Goal: Task Accomplishment & Management: Complete application form

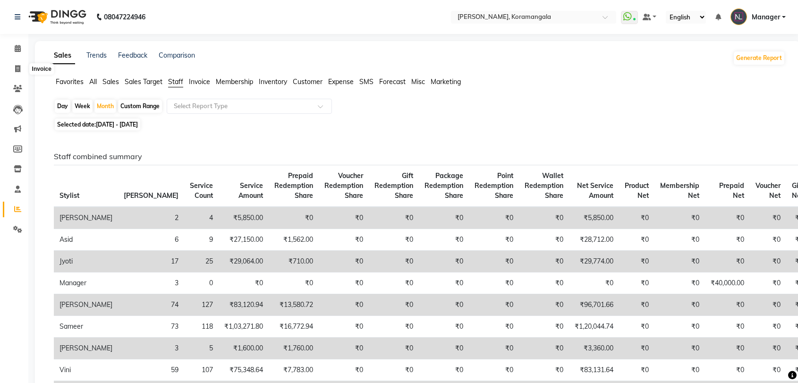
scroll to position [23, 0]
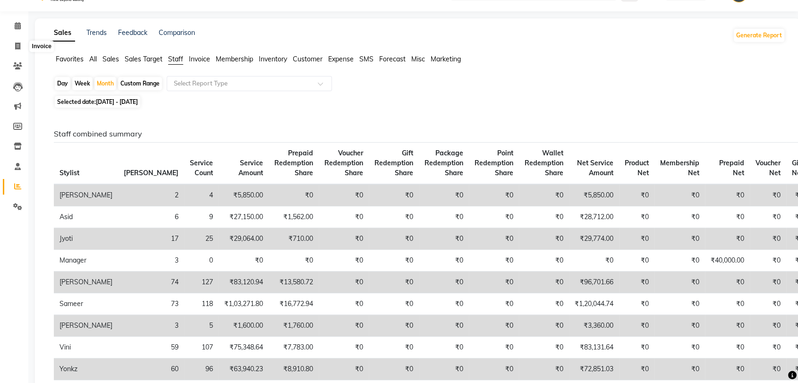
click at [15, 43] on icon at bounding box center [17, 45] width 5 height 7
select select "3769"
select select "service"
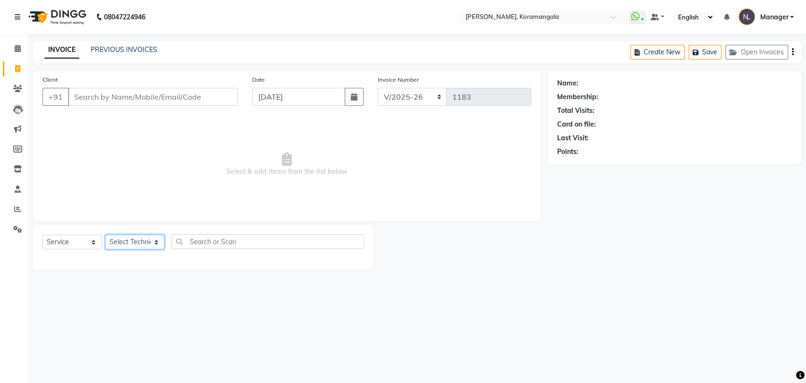
click at [128, 244] on select "Select Technician [PERSON_NAME] Asid [PERSON_NAME] Manager [PERSON_NAME] [PERSO…" at bounding box center [134, 242] width 59 height 15
select select "31522"
click at [105, 235] on select "Select Technician [PERSON_NAME] Asid [PERSON_NAME] Manager [PERSON_NAME] [PERSO…" at bounding box center [134, 242] width 59 height 15
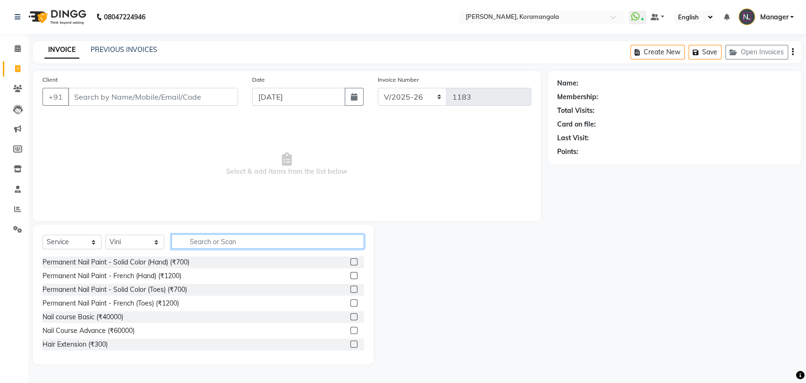
click at [208, 244] on input "text" at bounding box center [267, 241] width 193 height 15
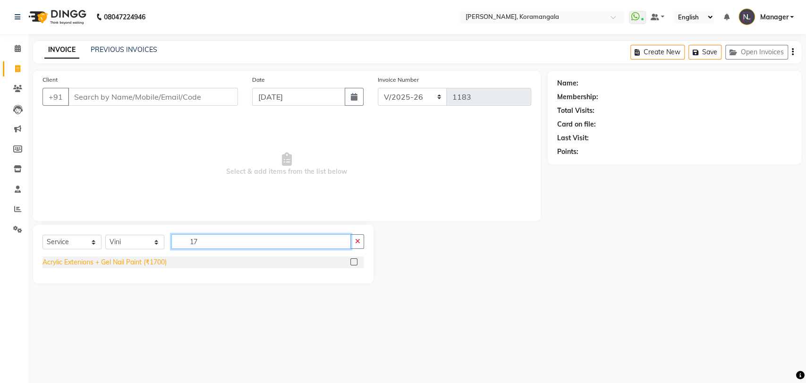
type input "17"
click at [121, 262] on div "Acrylic Extenions + Gel Nail Paint (₹1700)" at bounding box center [104, 262] width 124 height 10
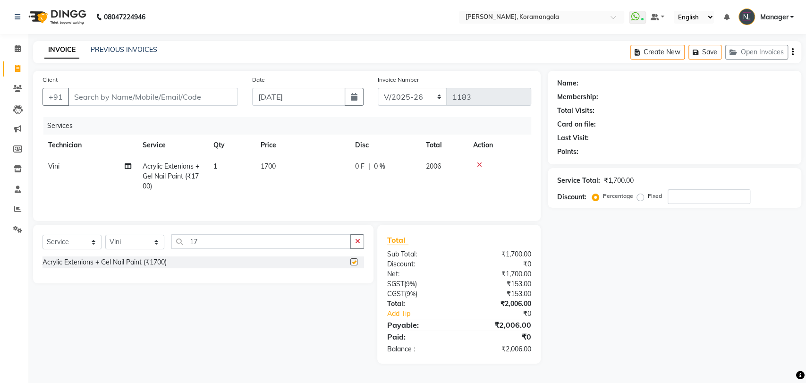
checkbox input "false"
click at [215, 240] on input "17" at bounding box center [260, 241] width 179 height 15
type input "sta"
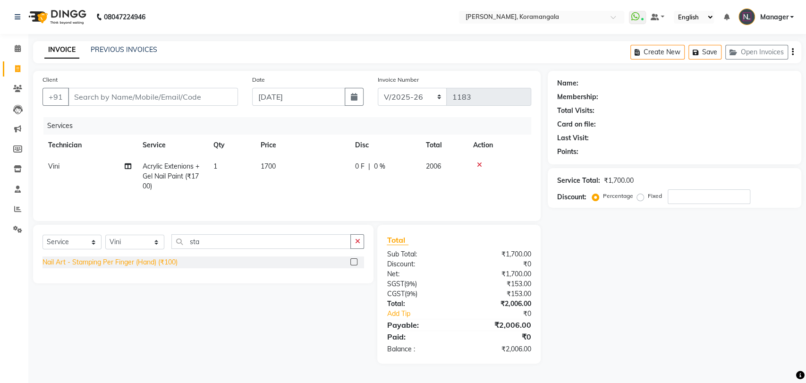
click at [142, 258] on div "Nail Art - Stamping Per Finger (Hand) (₹100)" at bounding box center [109, 262] width 135 height 10
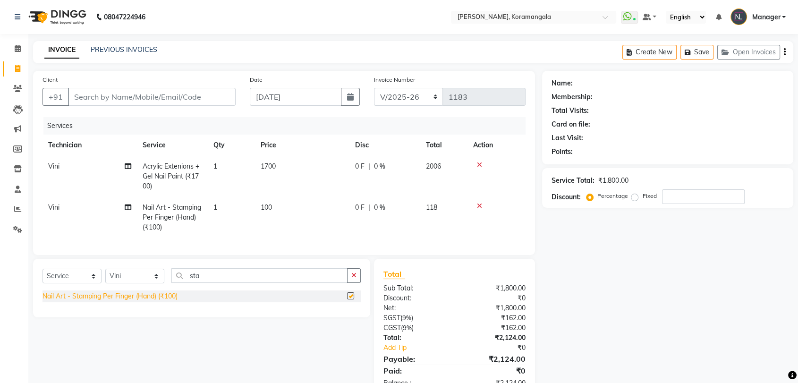
checkbox input "false"
click at [286, 207] on td "100" at bounding box center [302, 217] width 94 height 41
select select "31522"
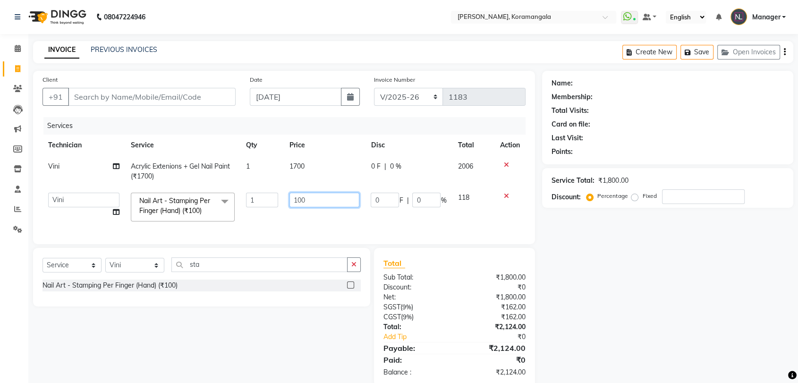
click at [313, 200] on input "100" at bounding box center [324, 200] width 70 height 15
type input "150"
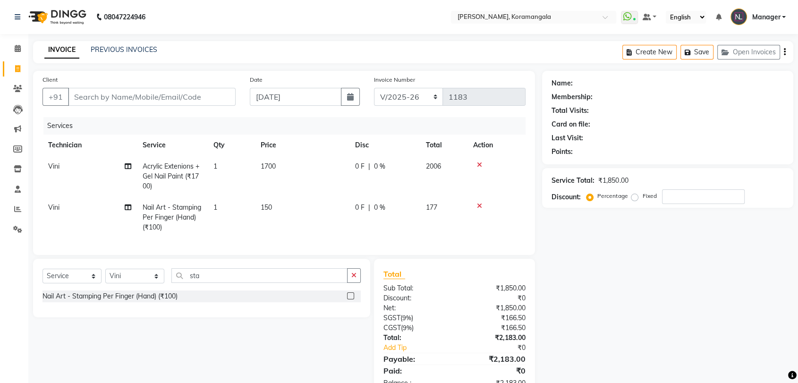
click at [303, 223] on td "150" at bounding box center [302, 217] width 94 height 41
select select "31522"
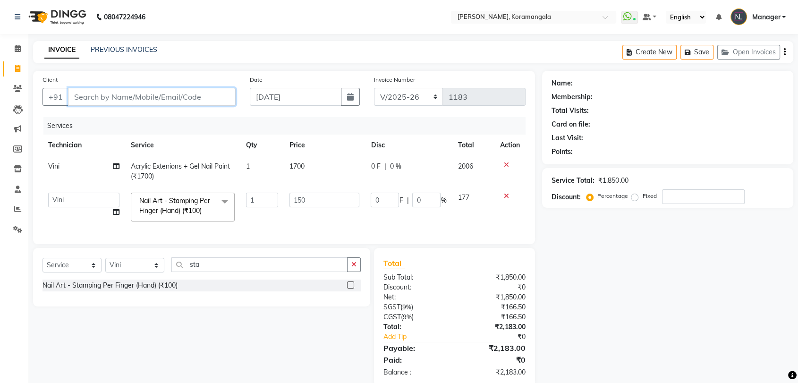
click at [79, 97] on input "Client" at bounding box center [152, 97] width 168 height 18
type input "7"
type input "0"
type input "7249755769"
click at [202, 100] on span "Add Client" at bounding box center [211, 96] width 37 height 9
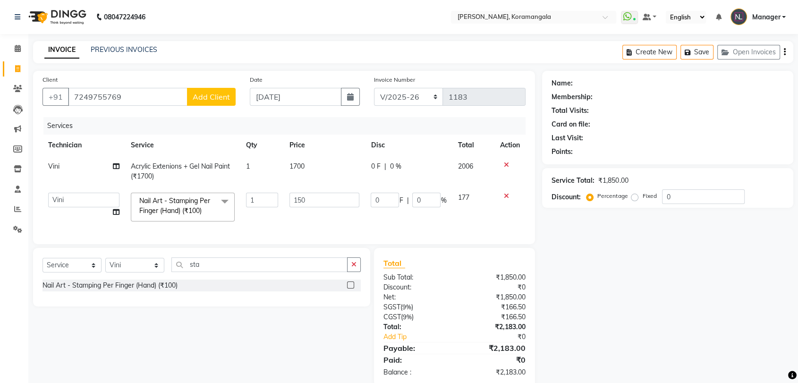
select select "21"
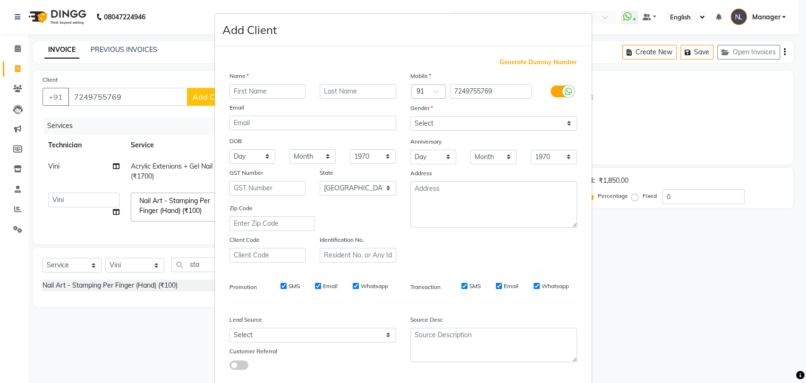
click at [237, 93] on input "text" at bounding box center [267, 91] width 76 height 15
type input "[PERSON_NAME]"
click at [489, 122] on select "Select [DEMOGRAPHIC_DATA] [DEMOGRAPHIC_DATA] Other Prefer Not To Say" at bounding box center [493, 123] width 167 height 15
select select "[DEMOGRAPHIC_DATA]"
click at [410, 116] on select "Select [DEMOGRAPHIC_DATA] [DEMOGRAPHIC_DATA] Other Prefer Not To Say" at bounding box center [493, 123] width 167 height 15
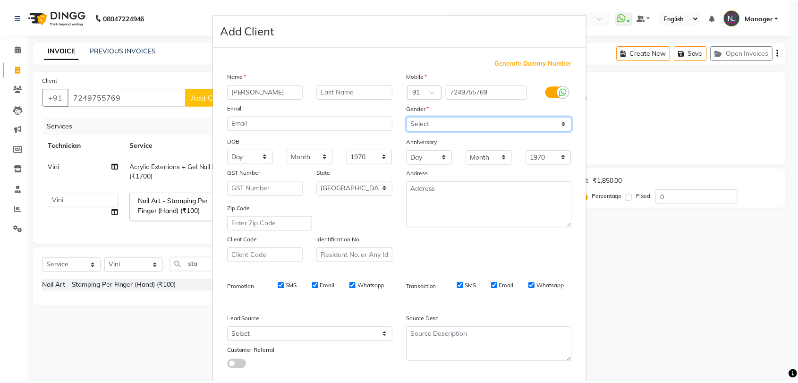
scroll to position [51, 0]
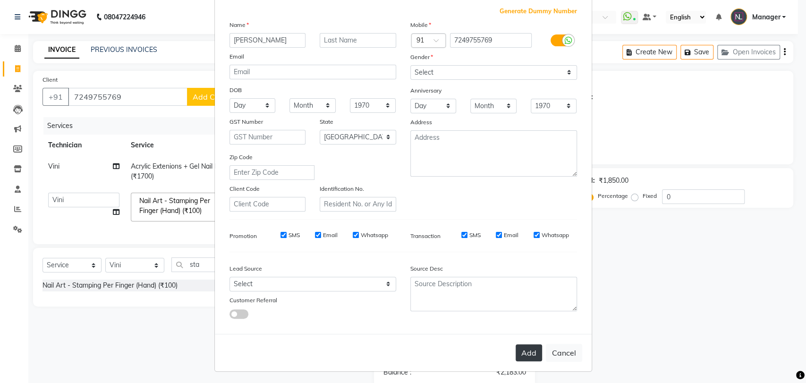
click at [520, 350] on button "Add" at bounding box center [529, 352] width 26 height 17
type input "72******69"
select select
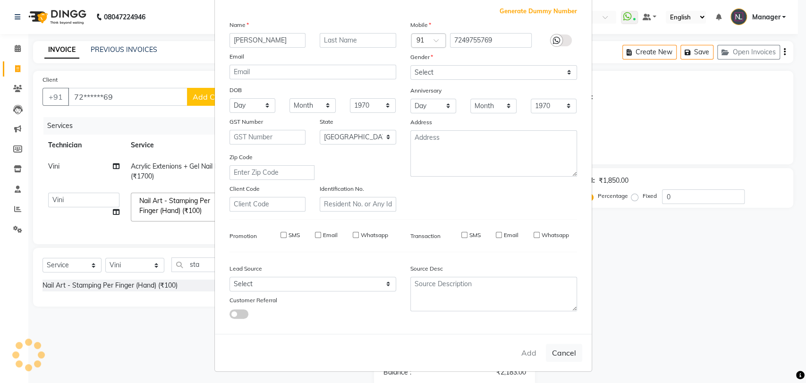
select select "null"
select select
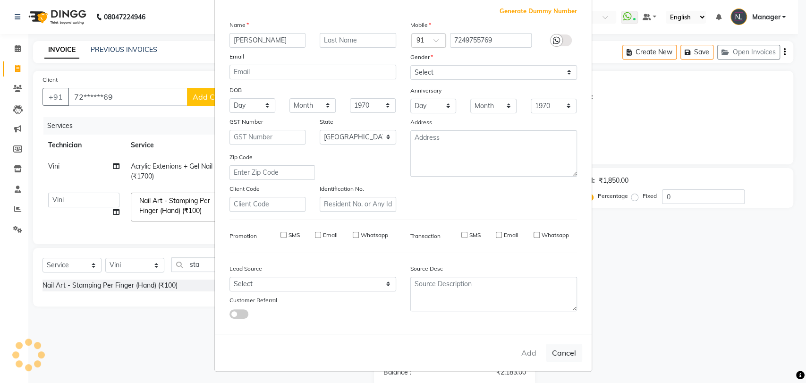
checkbox input "false"
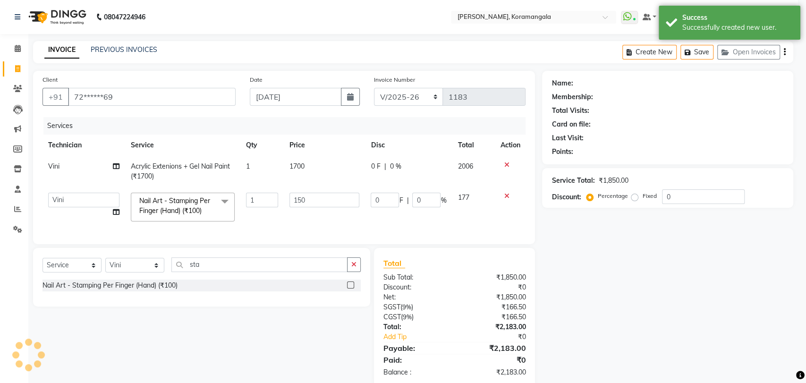
select select "1: Object"
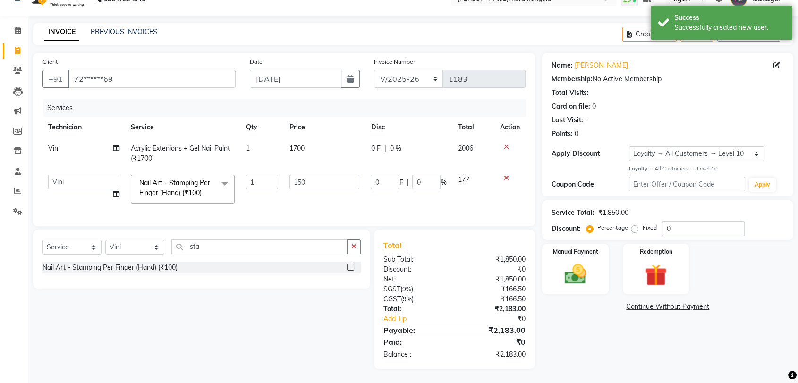
scroll to position [25, 0]
click at [261, 175] on input "1" at bounding box center [262, 182] width 33 height 15
type input "2"
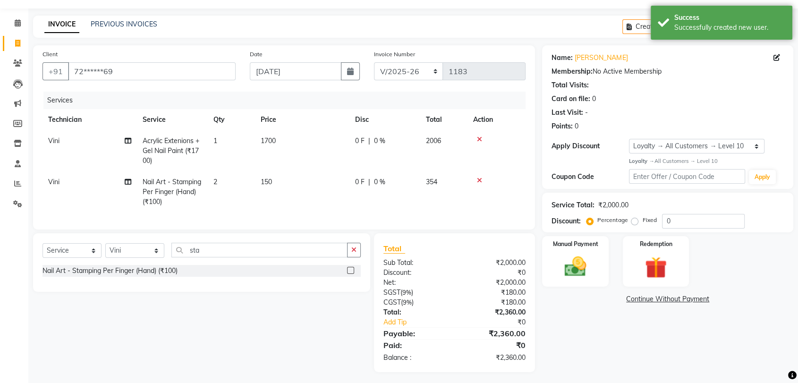
click at [267, 194] on tr "Vini Nail Art - Stamping Per Finger (Hand) (₹100) 2 150 0 F | 0 % 354" at bounding box center [283, 191] width 483 height 41
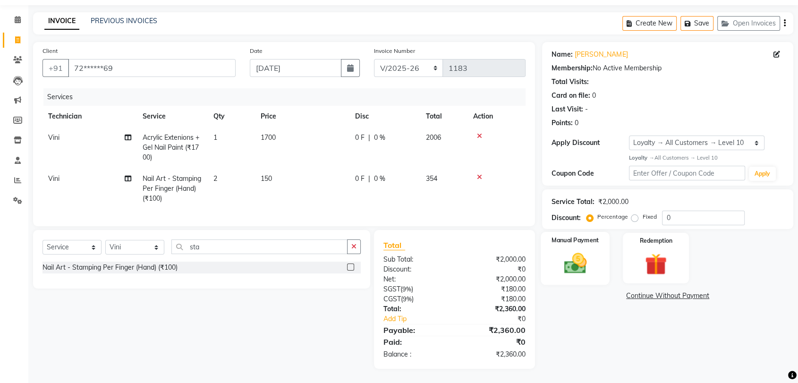
click at [594, 245] on div "Manual Payment" at bounding box center [575, 258] width 69 height 53
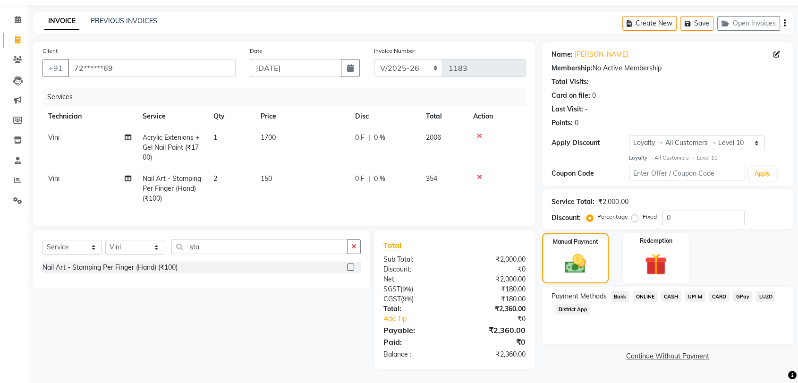
drag, startPoint x: 653, startPoint y: 288, endPoint x: 687, endPoint y: 311, distance: 41.8
click at [687, 311] on div "Payment Methods Bank ONLINE CASH UPI M CARD GPay LUZO District App" at bounding box center [667, 315] width 251 height 57
click at [642, 291] on span "ONLINE" at bounding box center [645, 296] width 25 height 11
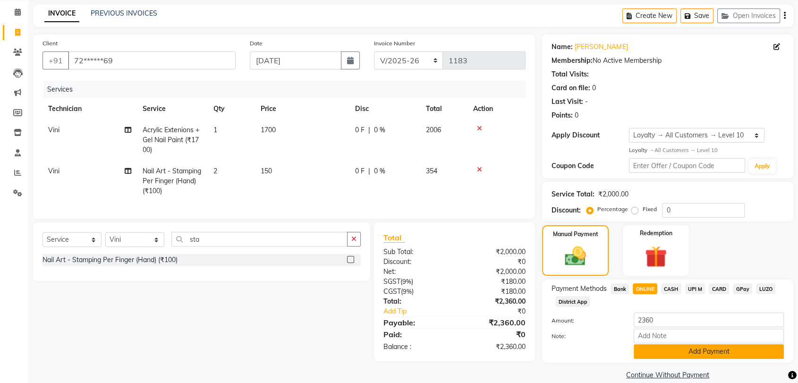
click at [729, 348] on button "Add Payment" at bounding box center [709, 351] width 150 height 15
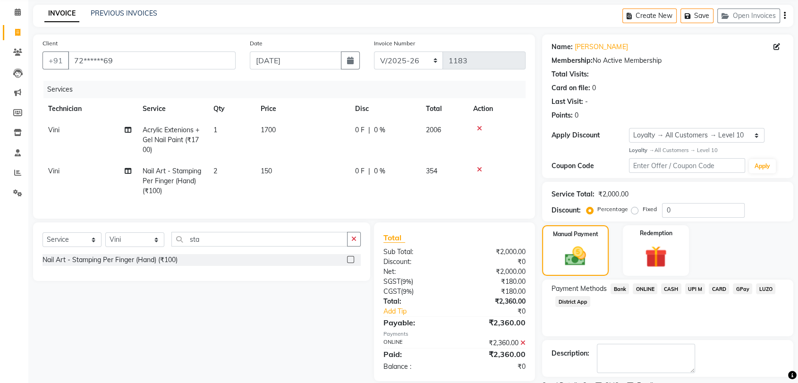
scroll to position [102, 0]
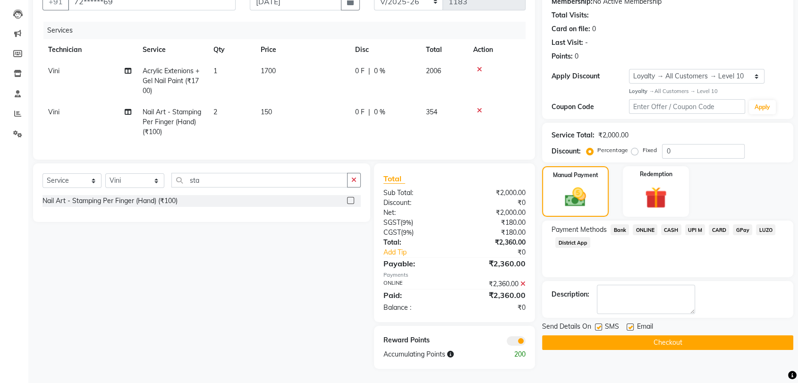
click at [648, 335] on button "Checkout" at bounding box center [667, 342] width 251 height 15
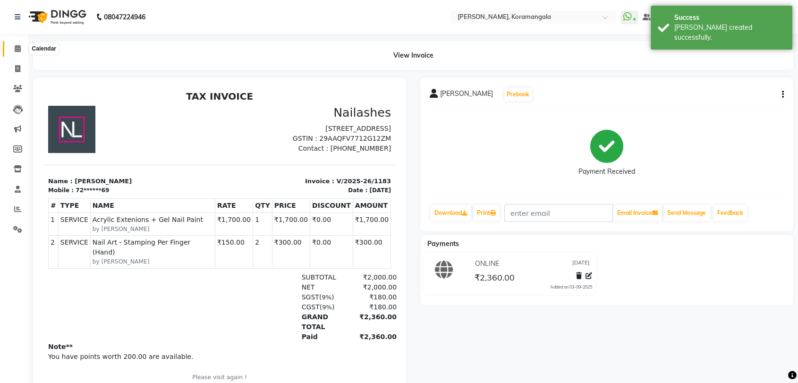
click at [14, 48] on span at bounding box center [17, 48] width 17 height 11
